Goal: Download file/media

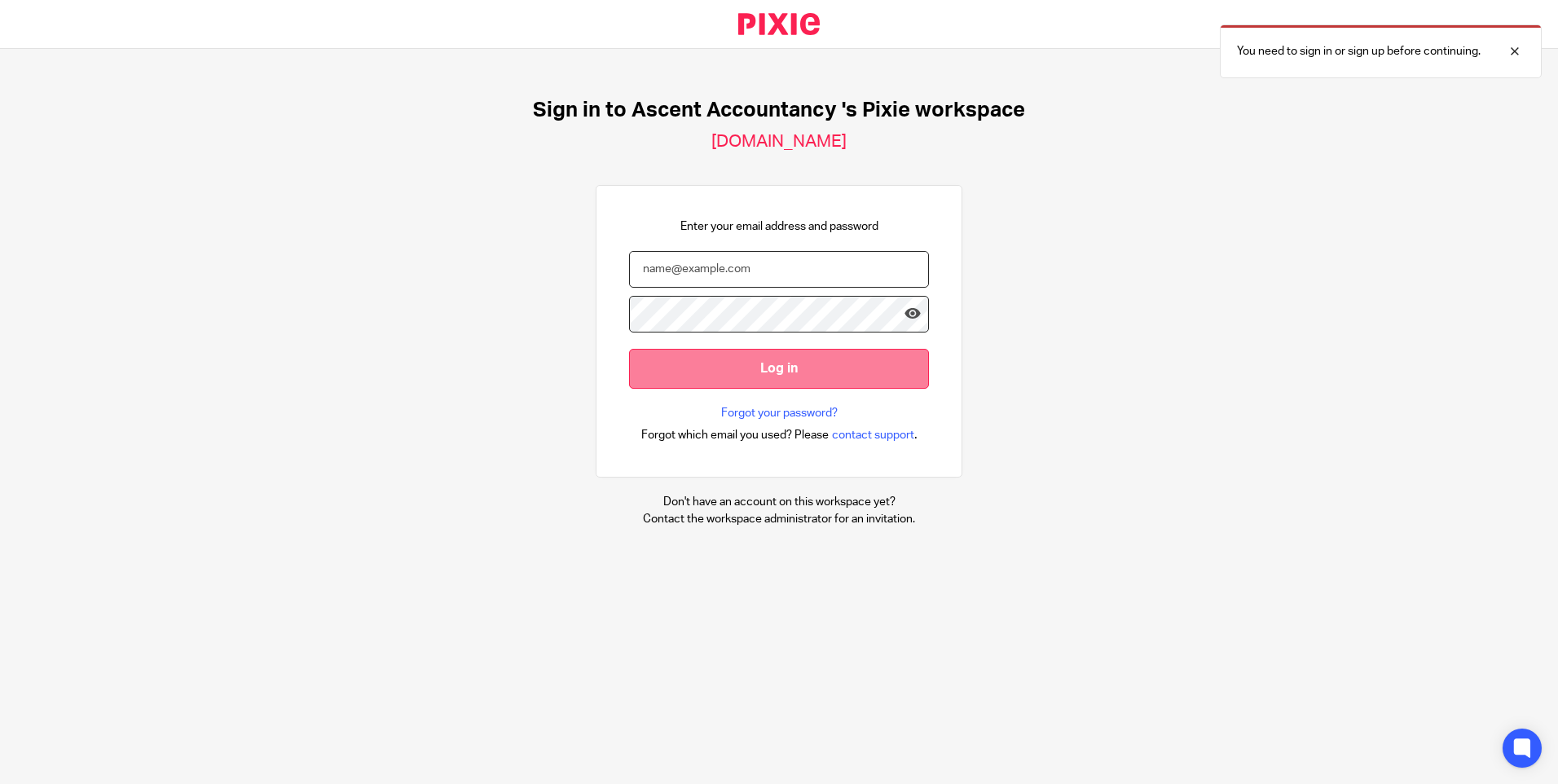
type input "julie@ascentaccountancy.co.uk"
click at [825, 386] on input "Log in" at bounding box center [779, 368] width 300 height 40
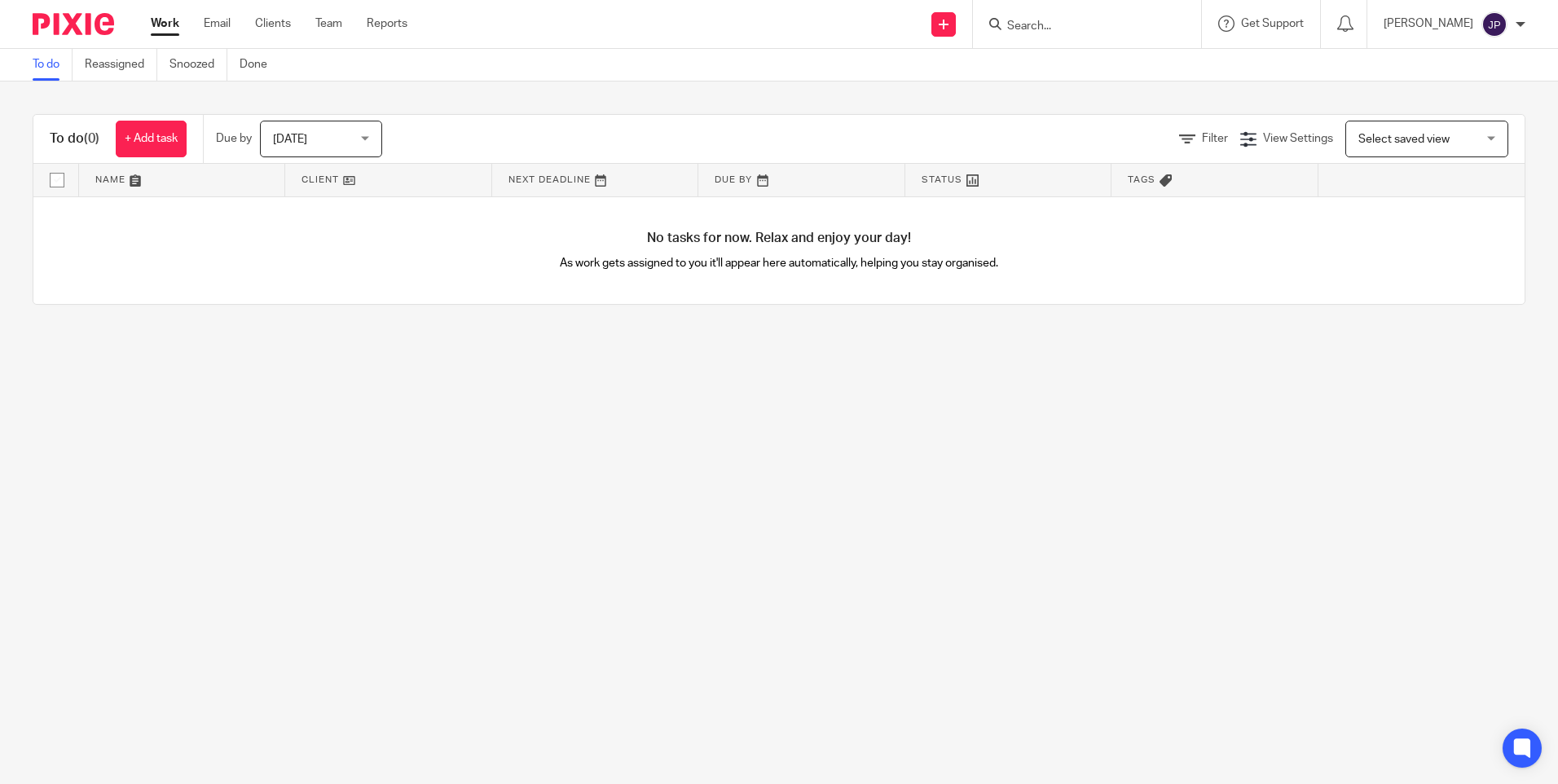
click at [1058, 25] on input "Search" at bounding box center [1079, 26] width 147 height 15
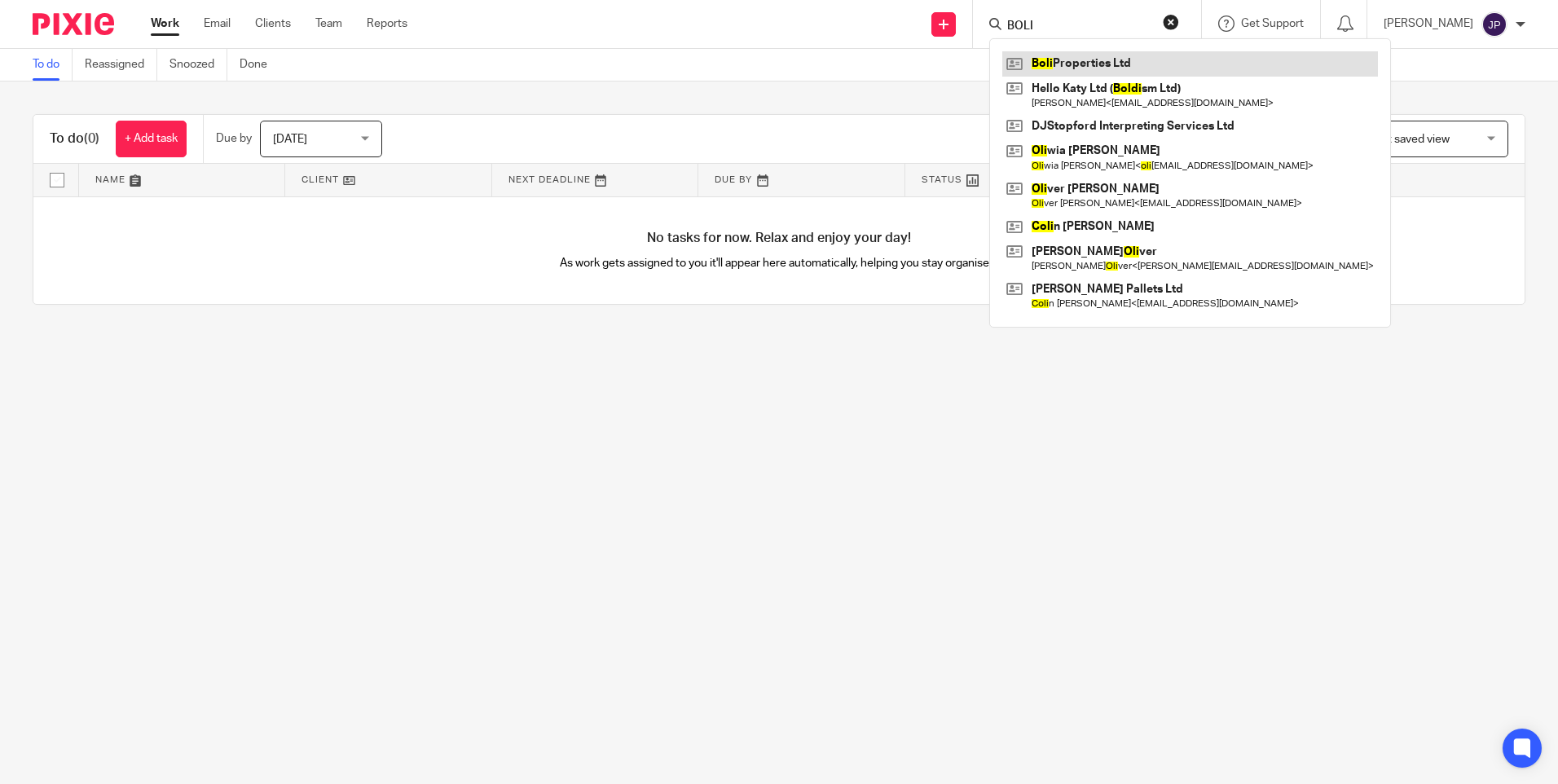
type input "BOLI"
click at [1127, 65] on link at bounding box center [1191, 63] width 375 height 24
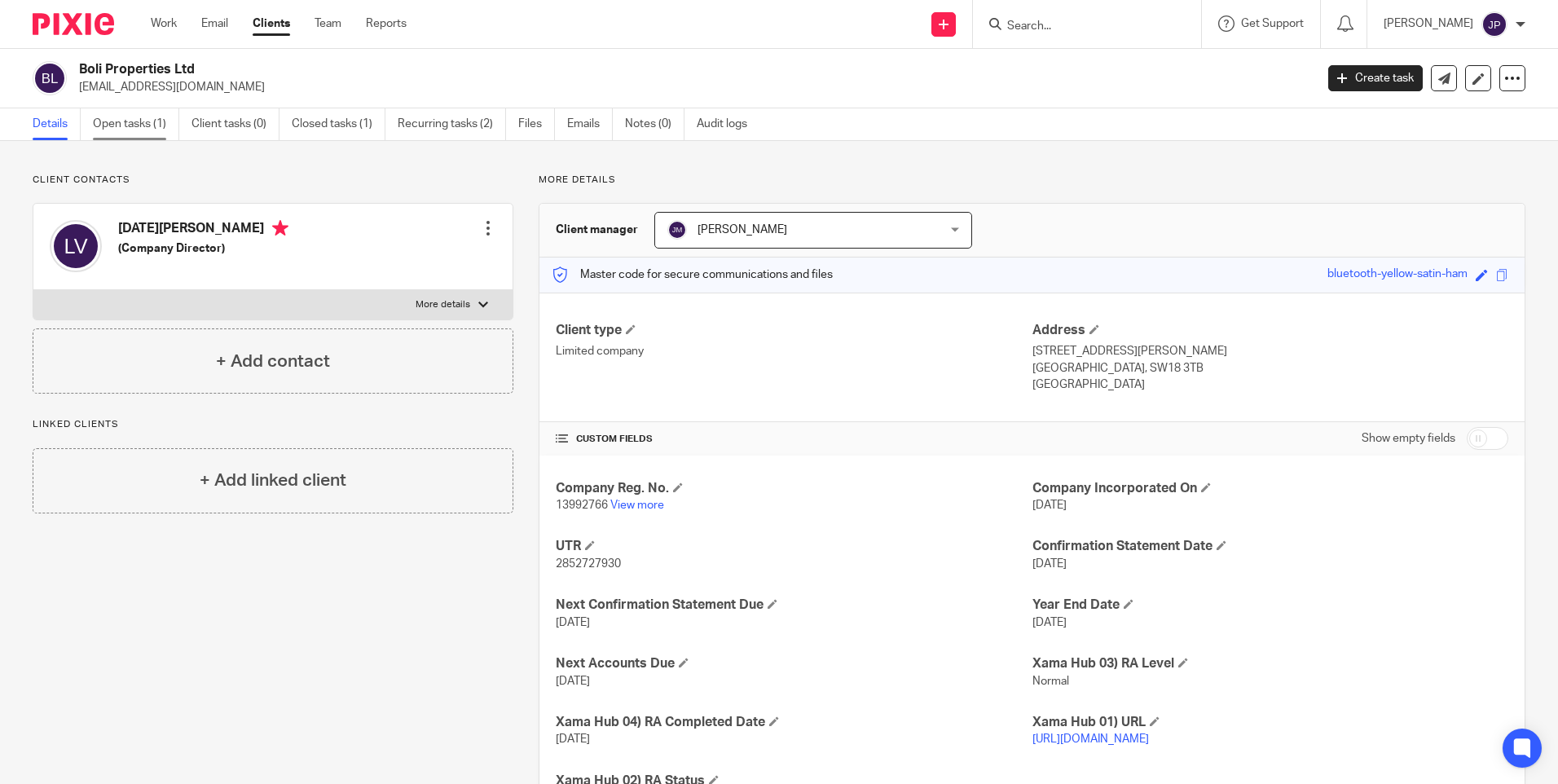
click at [134, 125] on link "Open tasks (1)" at bounding box center [135, 124] width 86 height 32
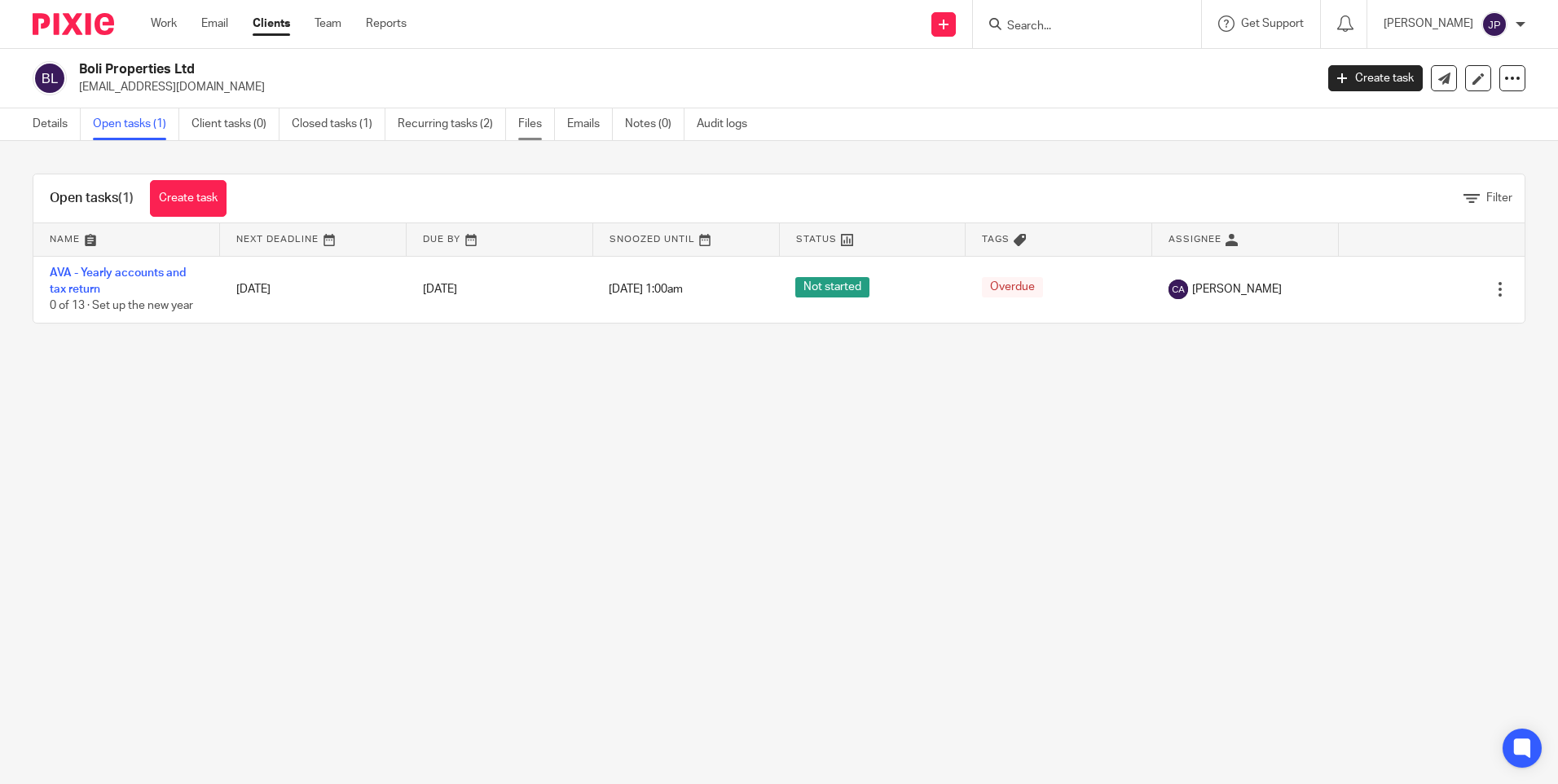
click at [536, 128] on link "Files" at bounding box center [537, 124] width 37 height 32
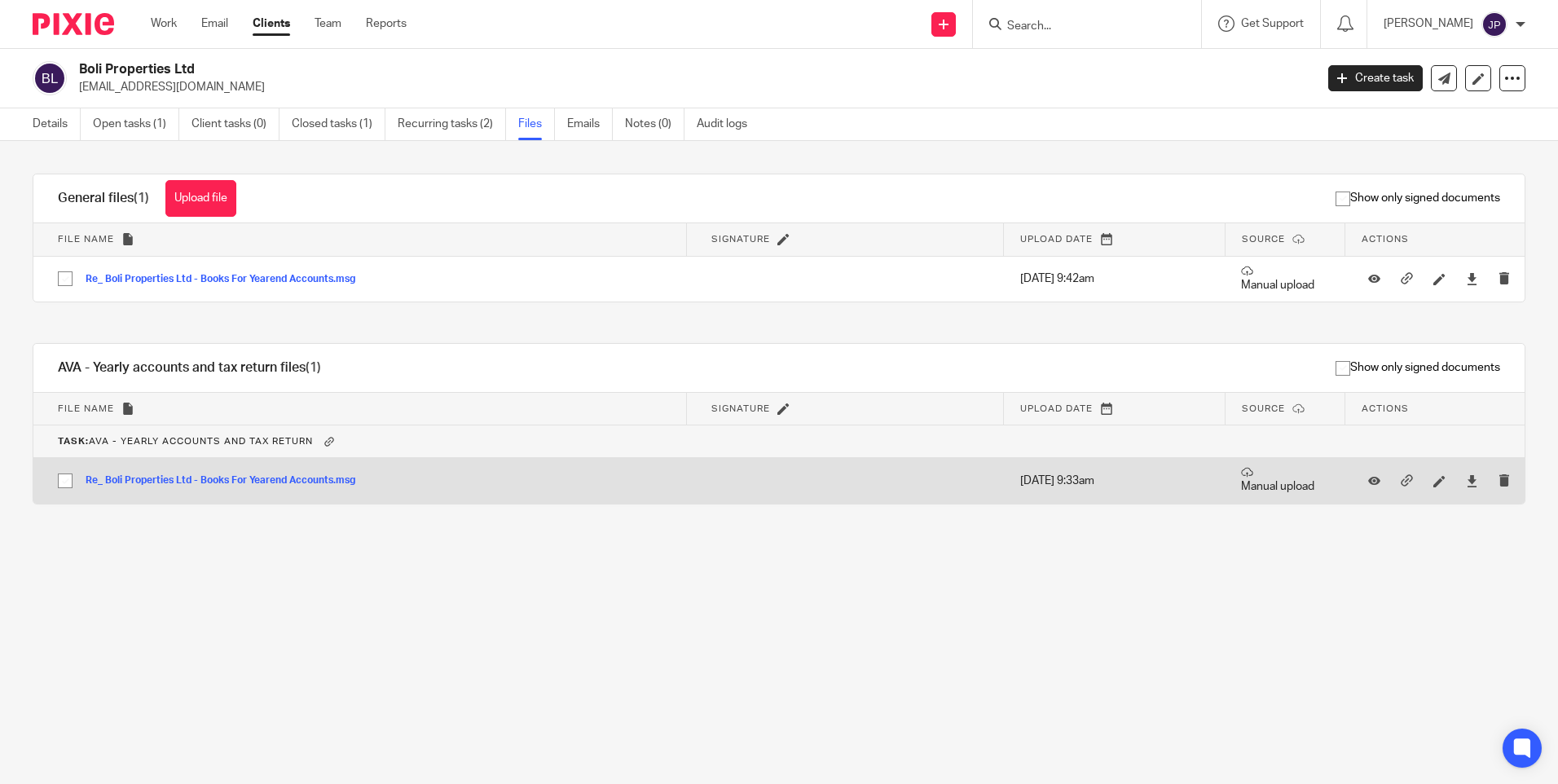
click at [65, 478] on input "checkbox" at bounding box center [65, 480] width 31 height 31
checkbox input "true"
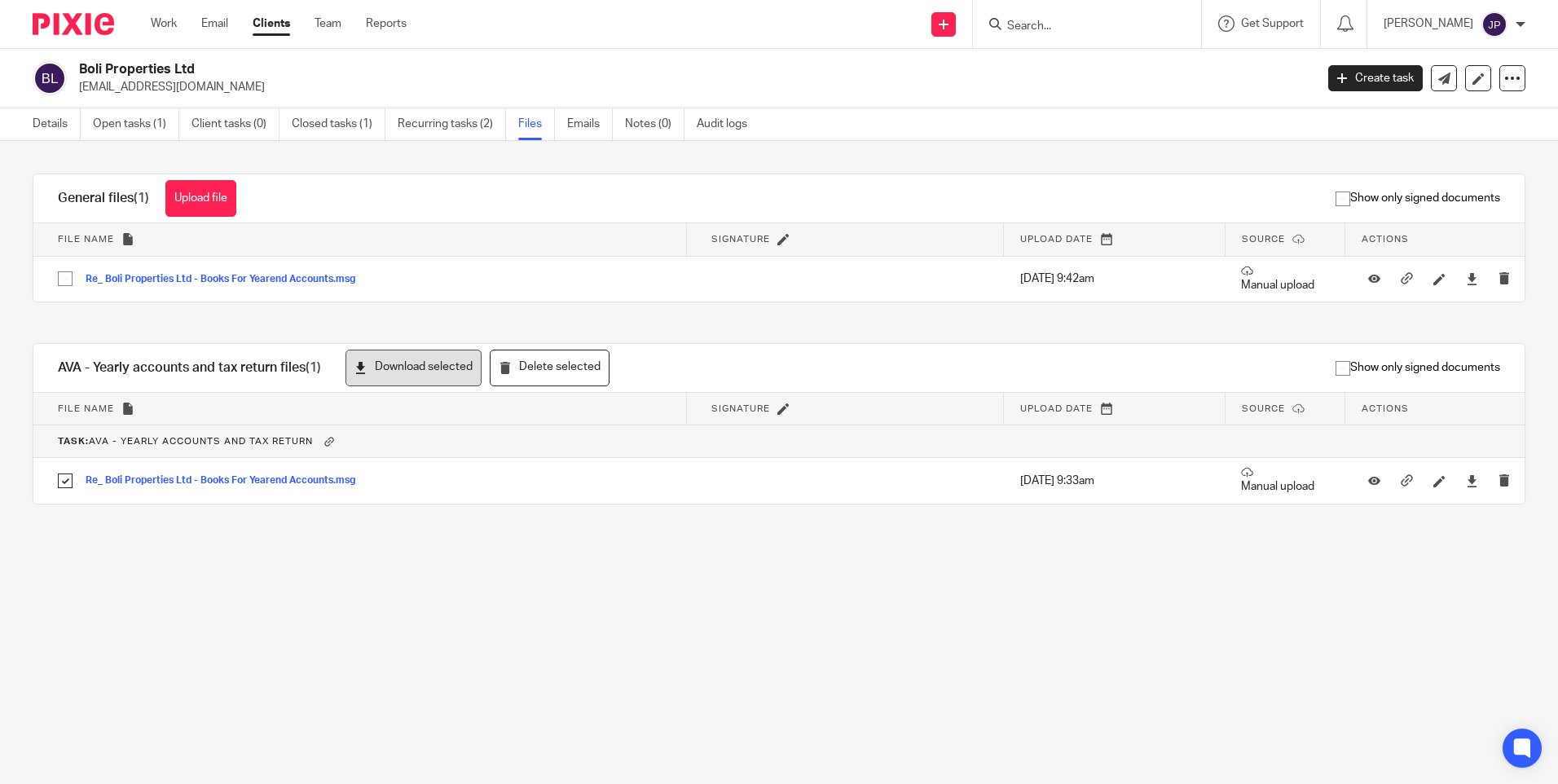
click at [422, 365] on button "Download selected" at bounding box center [413, 368] width 136 height 37
click at [138, 121] on link "Open tasks (1)" at bounding box center [135, 124] width 86 height 32
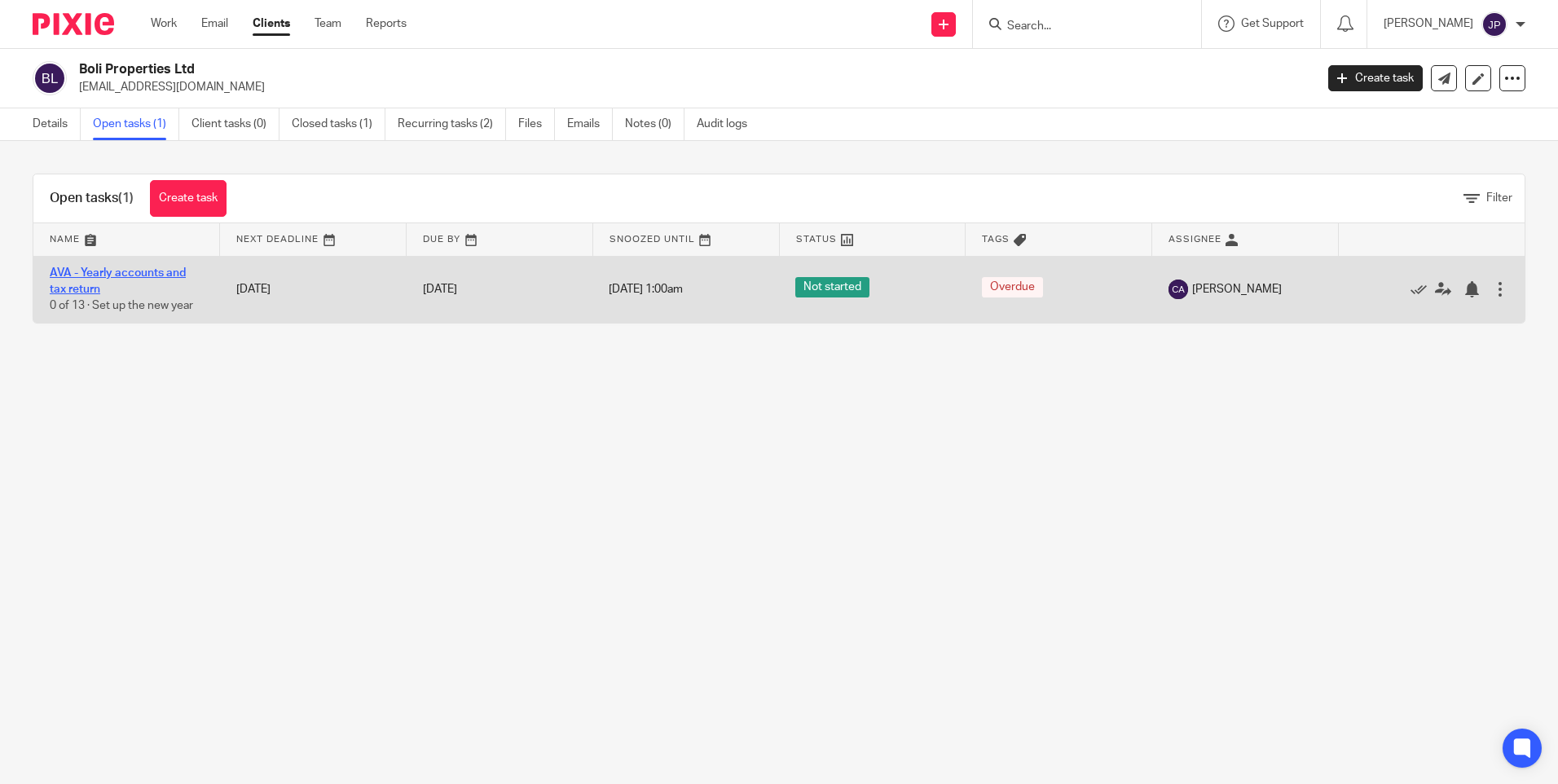
click at [144, 276] on link "AVA - Yearly accounts and tax return" at bounding box center [117, 280] width 136 height 28
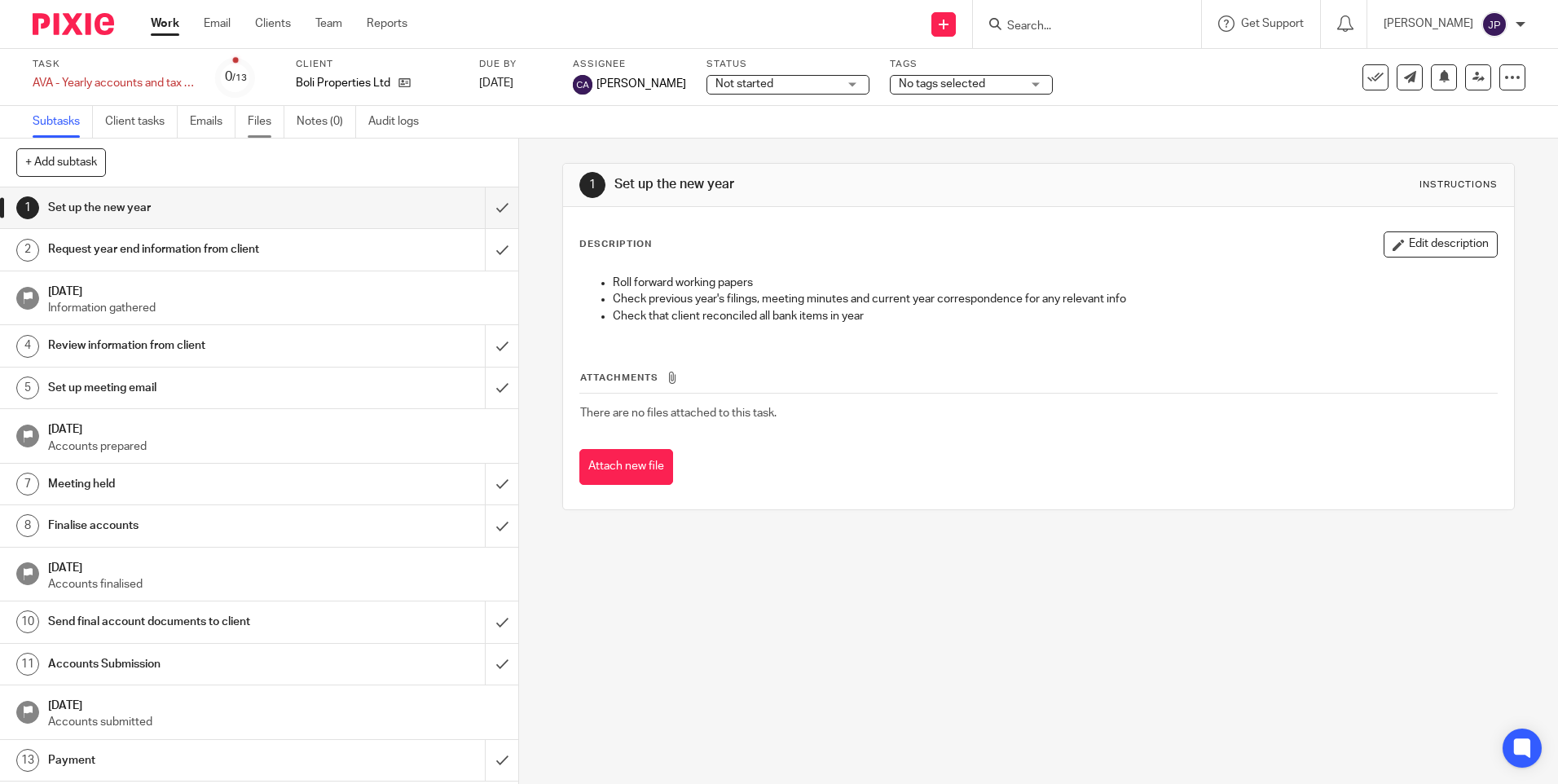
click at [256, 119] on link "Files" at bounding box center [266, 122] width 37 height 32
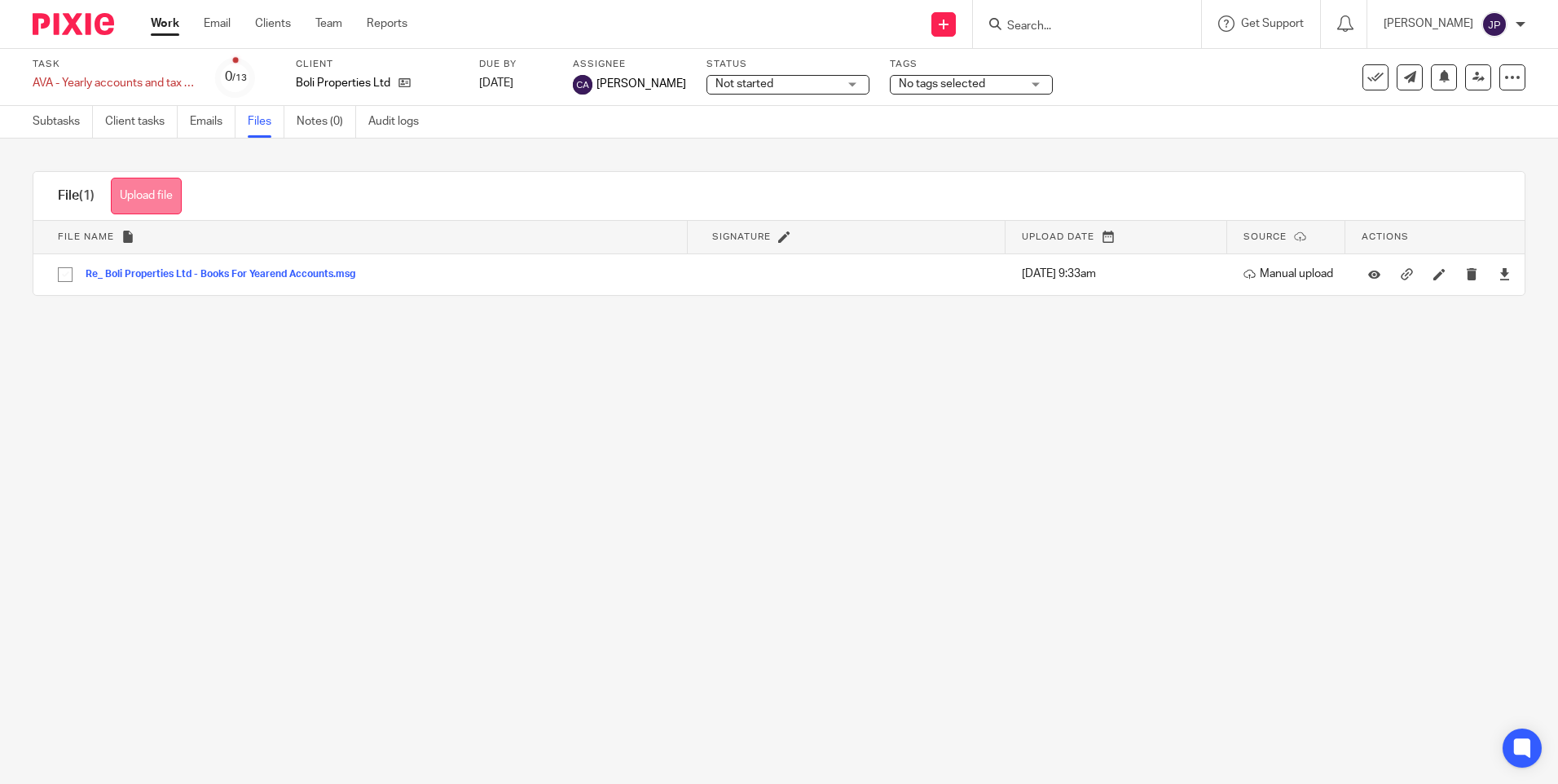
click at [163, 198] on button "Upload file" at bounding box center [146, 196] width 71 height 37
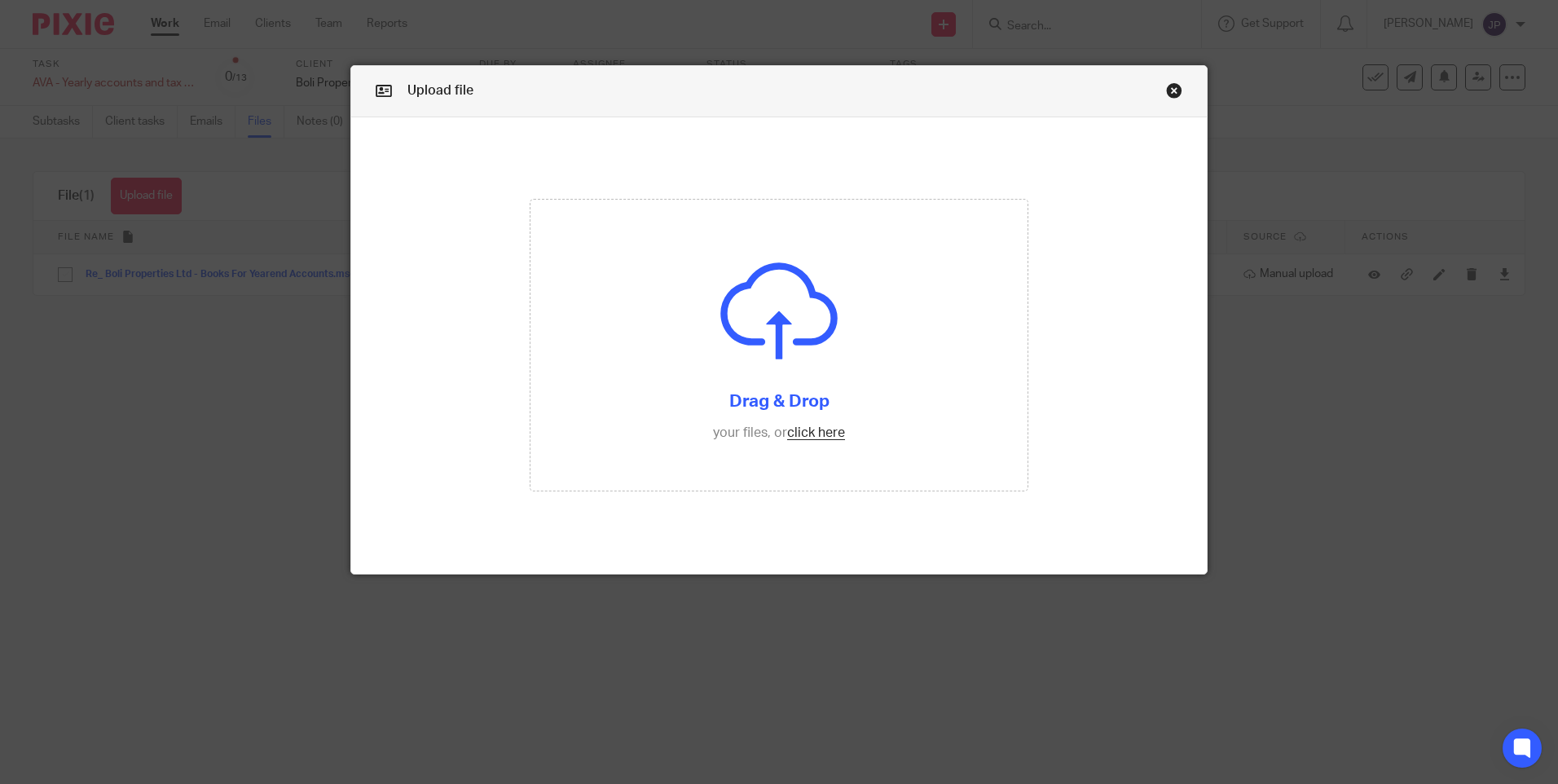
click at [1170, 91] on link "Close this dialog window" at bounding box center [1174, 93] width 16 height 22
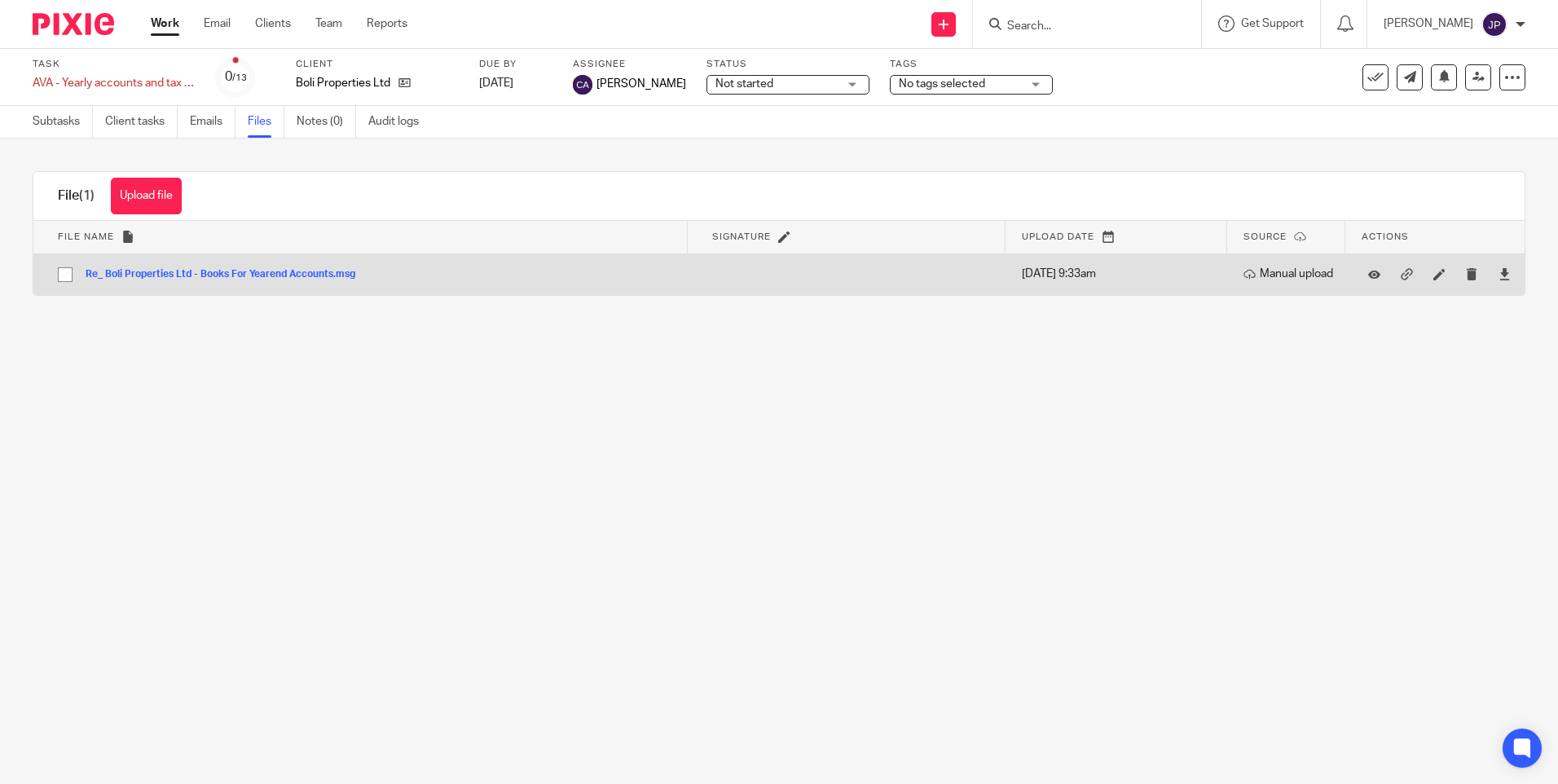
click at [153, 272] on button "Re_ Boli Properties Ltd - Books For Yearend Accounts.msg" at bounding box center [226, 275] width 282 height 12
click at [59, 272] on input "checkbox" at bounding box center [65, 275] width 31 height 31
checkbox input "true"
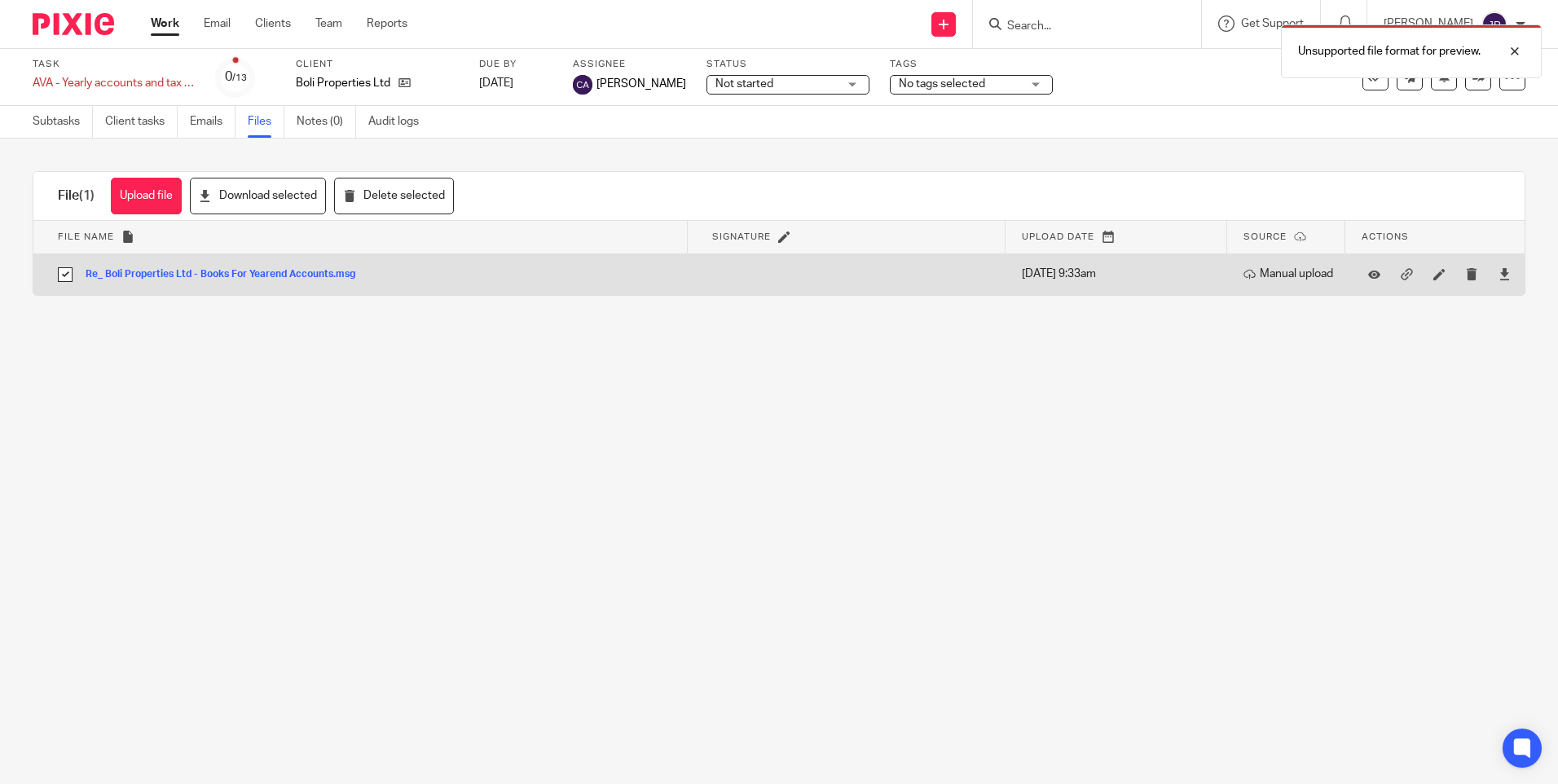
click at [296, 276] on button "Re_ Boli Properties Ltd - Books For Yearend Accounts.msg" at bounding box center [226, 275] width 282 height 12
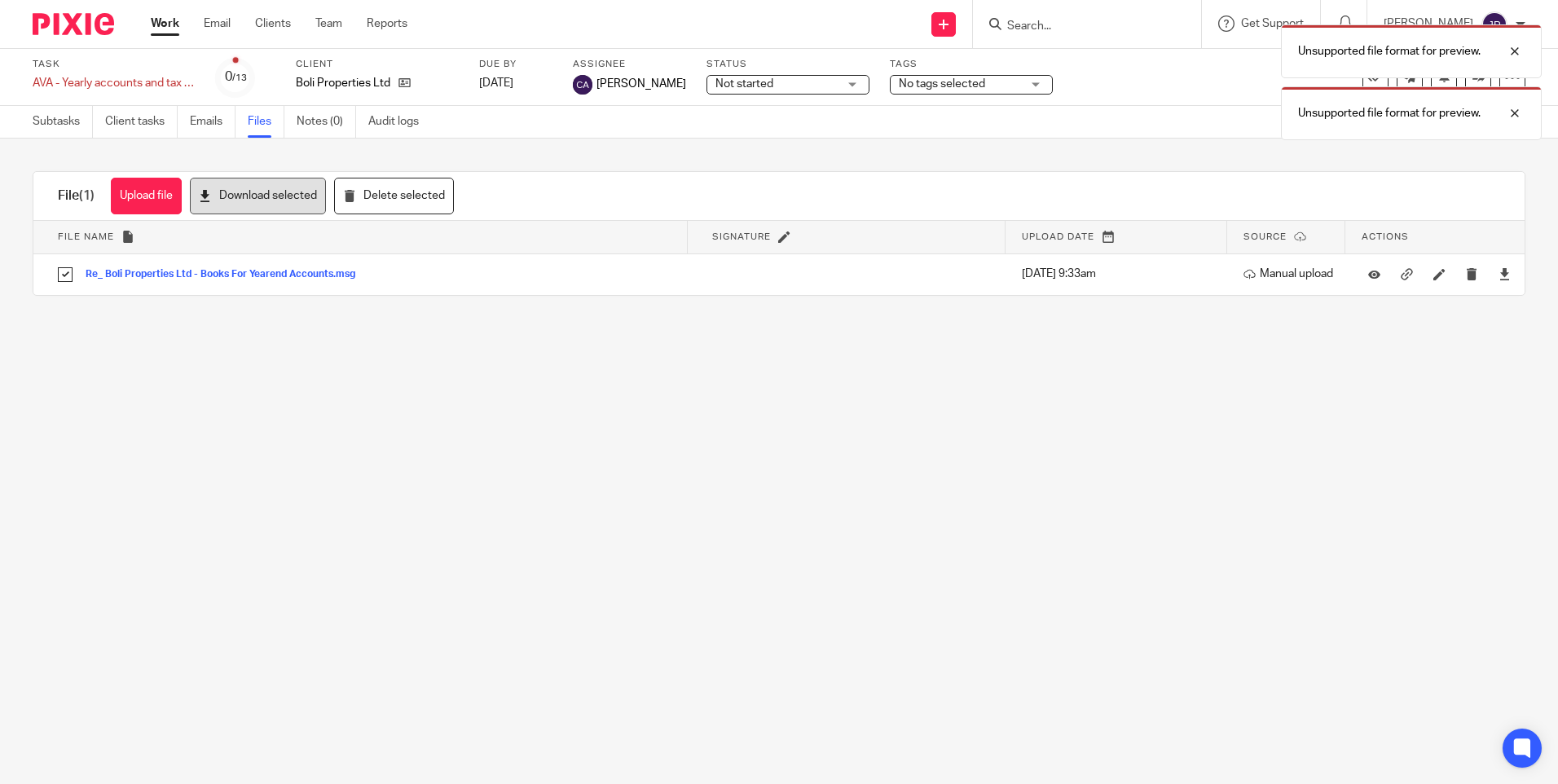
click at [287, 199] on button "Download selected" at bounding box center [257, 196] width 136 height 37
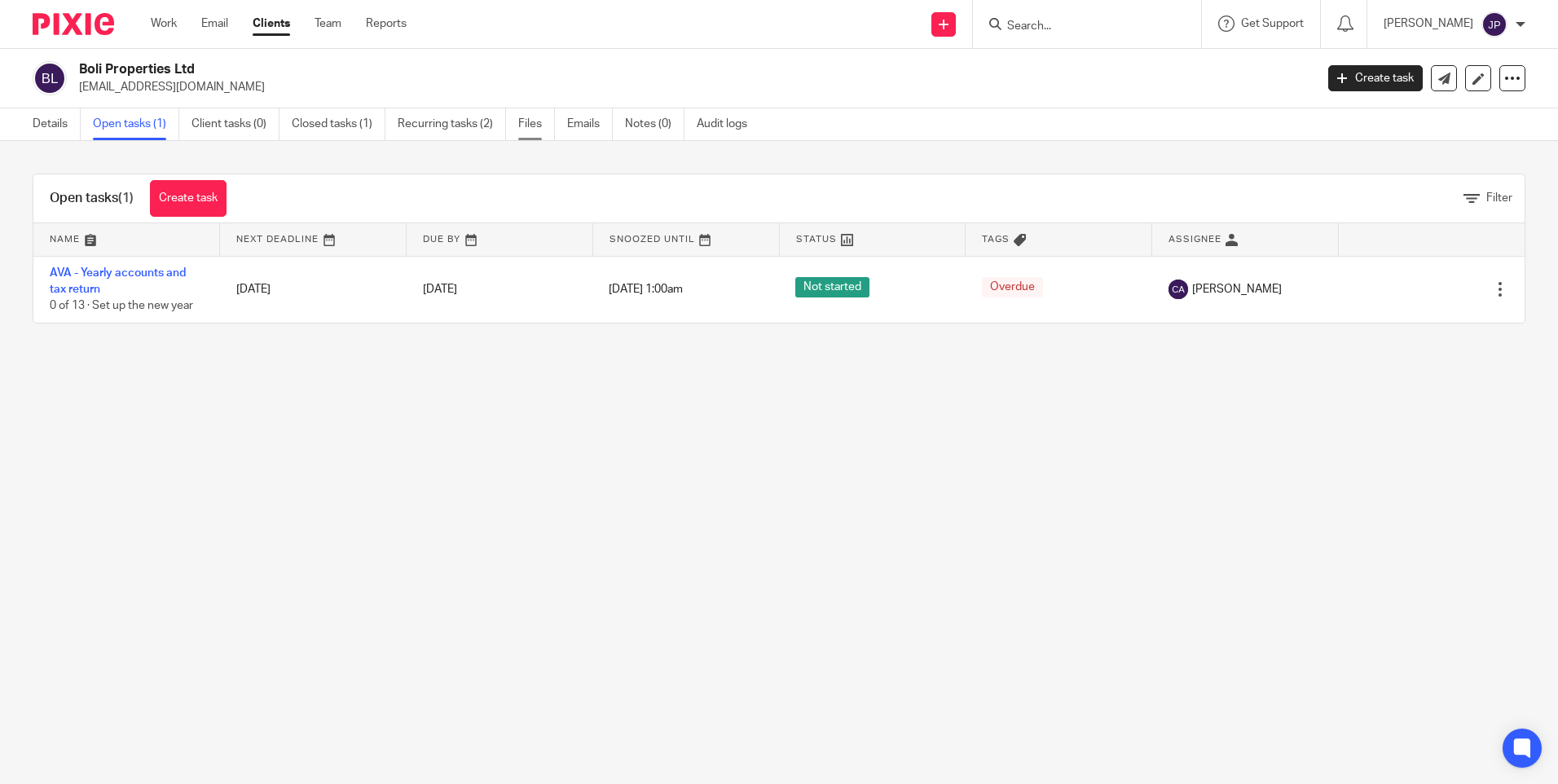
click at [524, 126] on link "Files" at bounding box center [537, 124] width 37 height 32
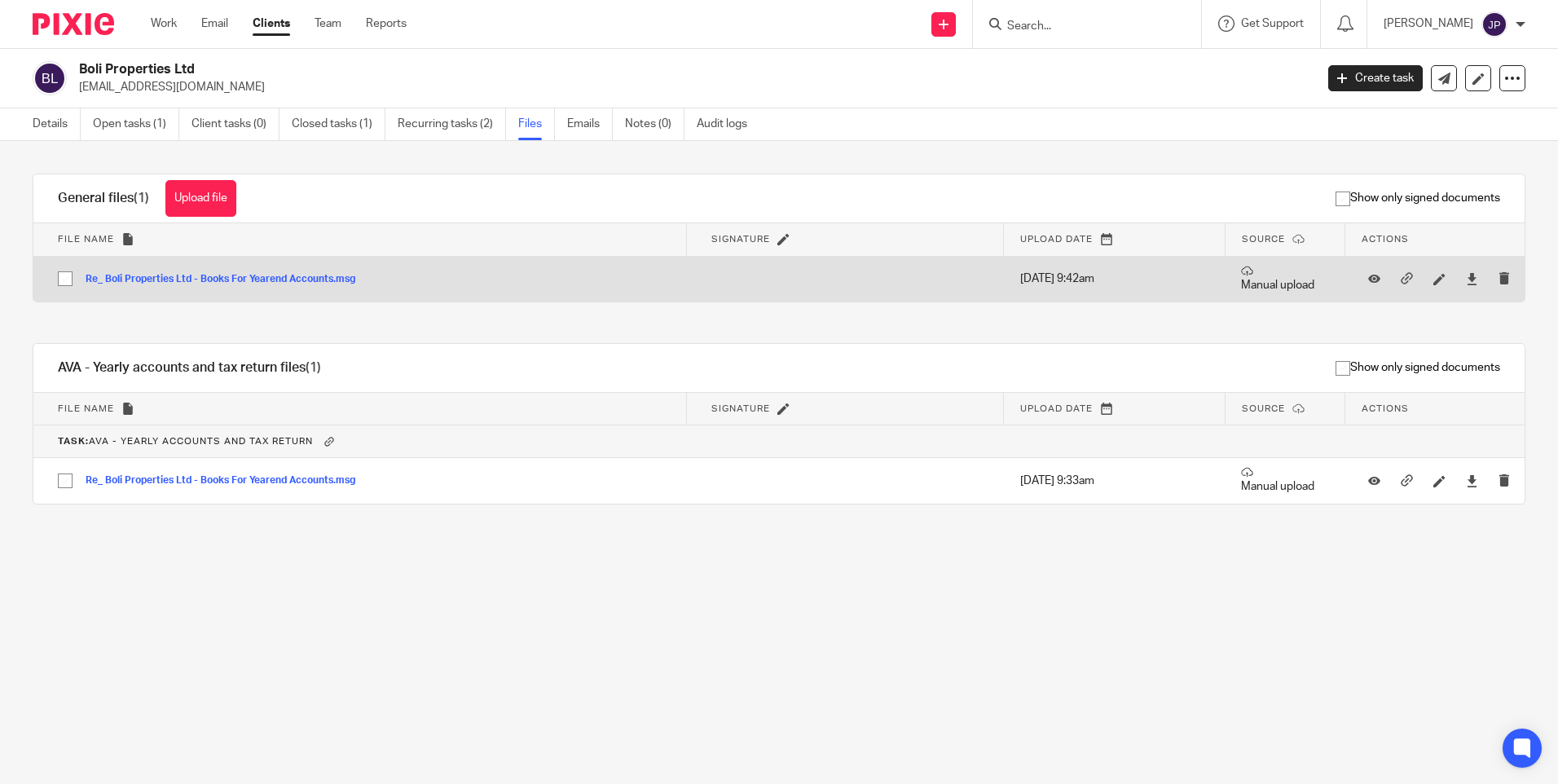
click at [139, 279] on button "Re_ Boli Properties Ltd - Books For Yearend Accounts.msg" at bounding box center [226, 279] width 282 height 12
drag, startPoint x: 60, startPoint y: 276, endPoint x: 142, endPoint y: 281, distance: 82.2
click at [60, 278] on input "checkbox" at bounding box center [65, 278] width 31 height 31
checkbox input "true"
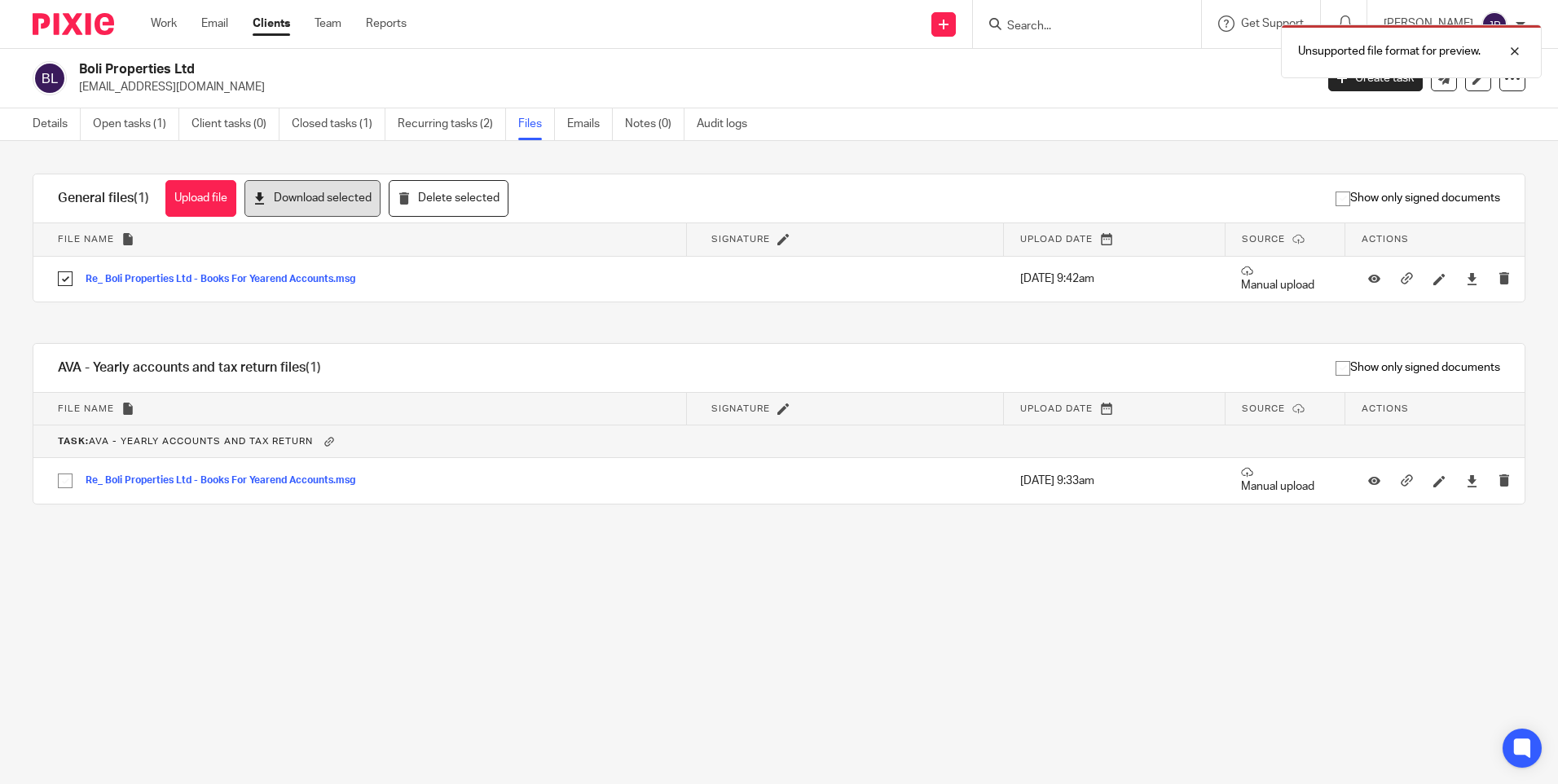
drag, startPoint x: 308, startPoint y: 204, endPoint x: 414, endPoint y: 234, distance: 110.2
click at [309, 205] on button "Download selected" at bounding box center [312, 198] width 136 height 37
